Goal: Navigation & Orientation: Find specific page/section

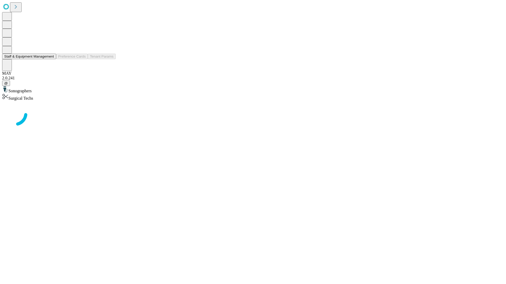
click at [50, 59] on button "Staff & Equipment Management" at bounding box center [29, 57] width 54 height 6
